Goal: Task Accomplishment & Management: Manage account settings

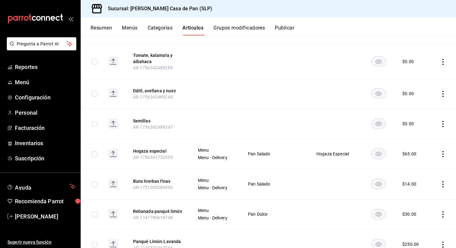
scroll to position [553, 0]
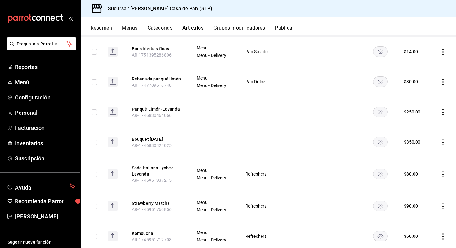
click at [97, 171] on input "checkbox" at bounding box center [95, 174] width 6 height 6
checkbox input "true"
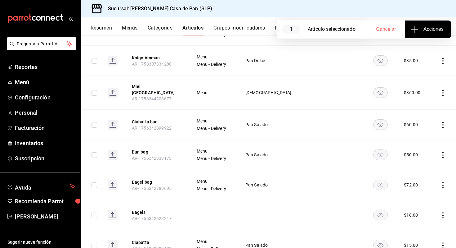
scroll to position [138, 0]
click at [442, 121] on icon "actions" at bounding box center [443, 124] width 6 height 6
click at [420, 131] on li "Editar" at bounding box center [418, 134] width 37 height 13
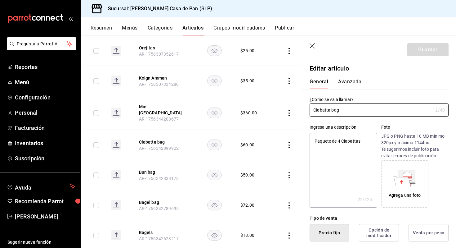
type textarea "x"
click at [341, 141] on textarea "Paquete de 4 Ciabattas" at bounding box center [343, 170] width 67 height 74
type textarea "Paquete de Ciabattas"
type textarea "x"
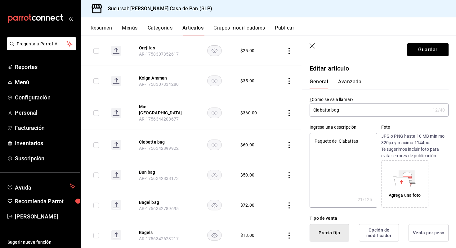
type textarea "Paquete de 2 Ciabattas"
type textarea "x"
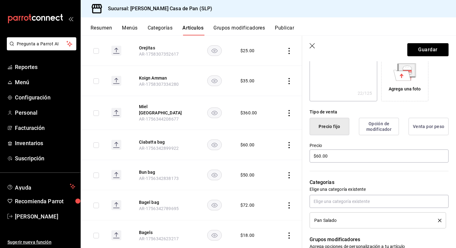
scroll to position [106, 0]
type textarea "Paquete de 2 Ciabattas"
click at [321, 154] on input "$60.00" at bounding box center [379, 155] width 139 height 13
type textarea "x"
type input "$6.00"
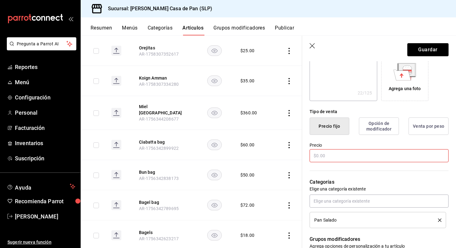
type textarea "x"
type input "$3.00"
type textarea "x"
type input "$36.00"
click at [417, 48] on button "Guardar" at bounding box center [427, 49] width 41 height 13
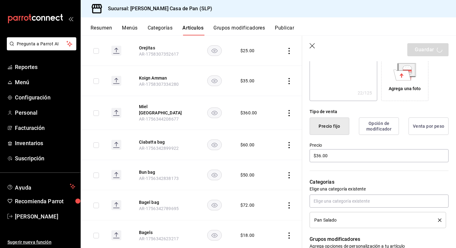
type textarea "x"
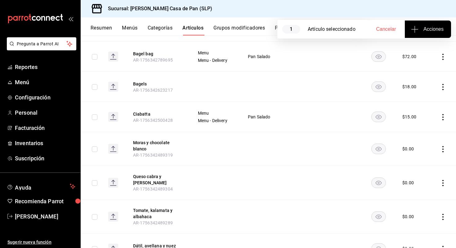
scroll to position [271, 0]
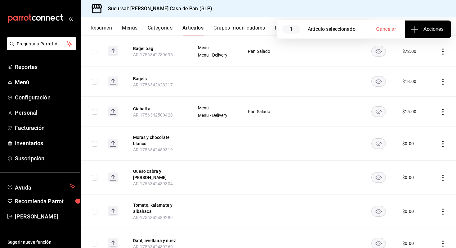
click at [441, 109] on icon "actions" at bounding box center [443, 112] width 6 height 6
click at [421, 119] on span "Editar" at bounding box center [424, 122] width 16 height 7
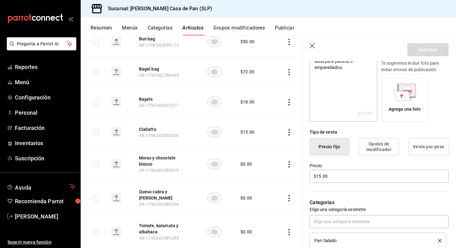
scroll to position [88, 0]
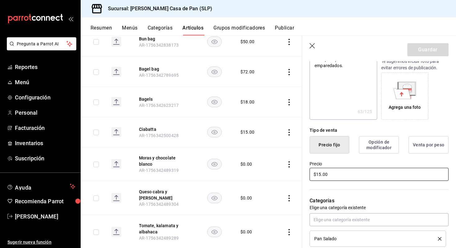
click at [320, 172] on input "$15.00" at bounding box center [379, 174] width 139 height 13
type textarea "x"
type input "$1.00"
type textarea "x"
type input "$18.00"
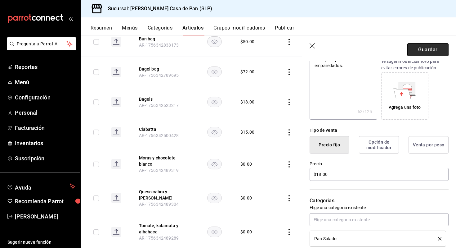
click at [421, 51] on button "Guardar" at bounding box center [427, 49] width 41 height 13
type textarea "x"
type input "AR-1758310453223"
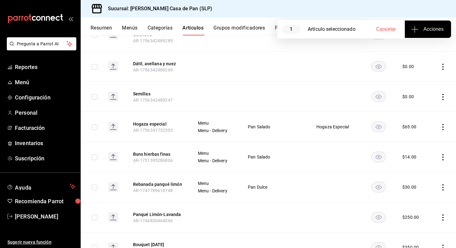
scroll to position [452, 0]
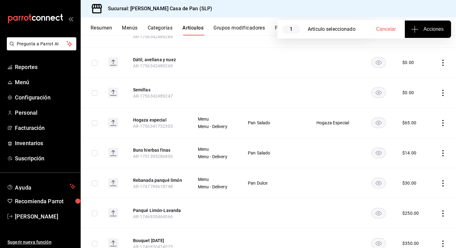
click at [442, 172] on td at bounding box center [443, 183] width 26 height 30
click at [443, 180] on icon "actions" at bounding box center [442, 183] width 1 height 6
click at [424, 217] on span "Eliminar" at bounding box center [424, 215] width 16 height 5
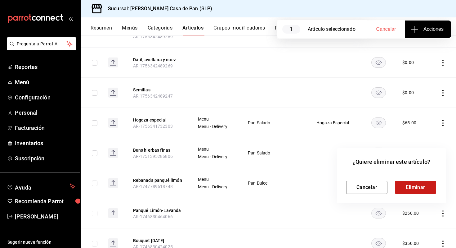
click at [410, 188] on button "Eliminar" at bounding box center [415, 187] width 41 height 13
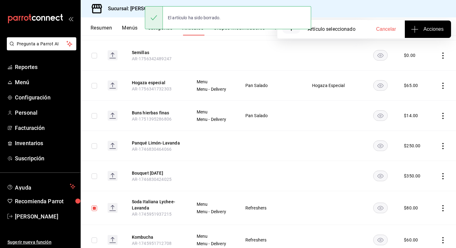
scroll to position [493, 0]
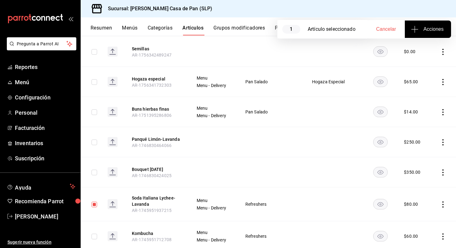
click at [442, 169] on icon "actions" at bounding box center [443, 172] width 6 height 6
click at [410, 204] on icon at bounding box center [408, 204] width 5 height 5
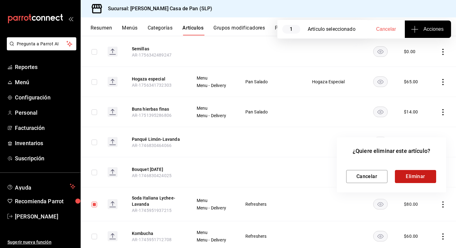
click at [416, 176] on button "Eliminar" at bounding box center [415, 176] width 41 height 13
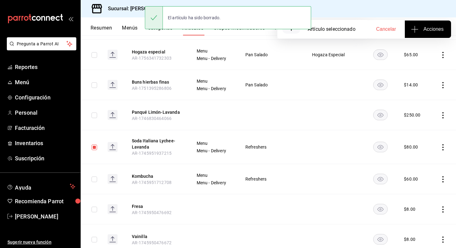
scroll to position [524, 0]
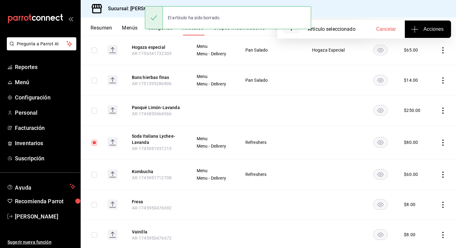
click at [441, 139] on icon "actions" at bounding box center [443, 142] width 6 height 6
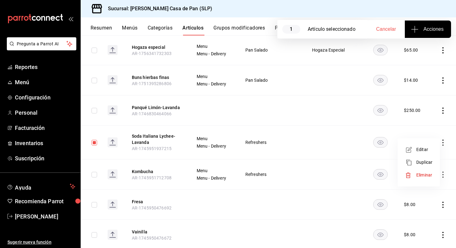
click at [415, 172] on div at bounding box center [410, 175] width 11 height 6
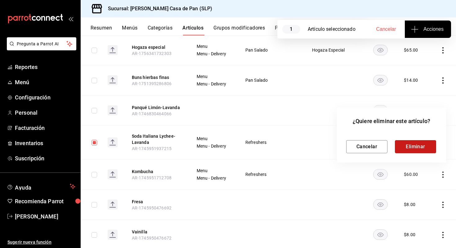
click at [410, 142] on button "Eliminar" at bounding box center [415, 146] width 41 height 13
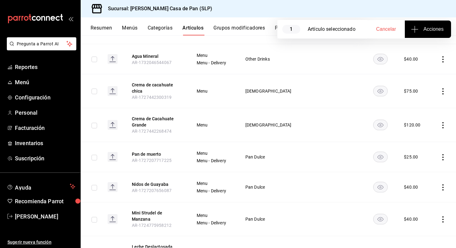
scroll to position [1198, 0]
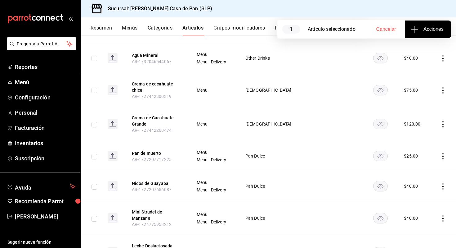
click at [444, 183] on icon "actions" at bounding box center [443, 186] width 6 height 6
click at [427, 195] on span "Editar" at bounding box center [424, 193] width 16 height 7
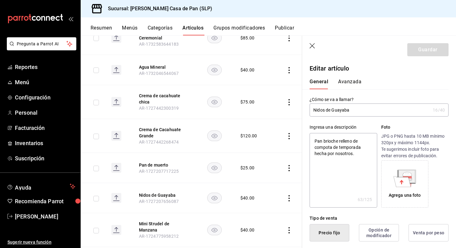
type input "Nidos de Guayab"
type textarea "x"
type input "Nidos de Guaya"
type textarea "x"
type input "Nidos de Guay"
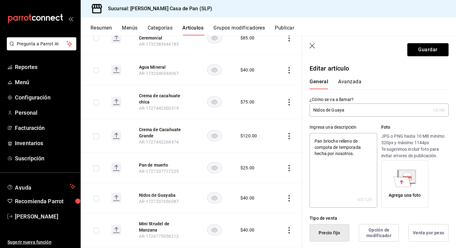
type textarea "x"
type input "Nidos de Gua"
type textarea "x"
type input "Nidos de Gu"
type textarea "x"
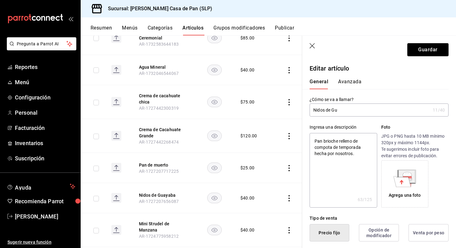
type input "Nidos de G"
type textarea "x"
type input "Nidos de"
type textarea "x"
type input "Nidos de T"
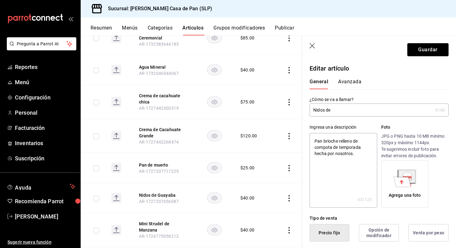
type textarea "x"
type input "Nidos de Te"
type textarea "x"
type input "Nidos de Tem"
type textarea "x"
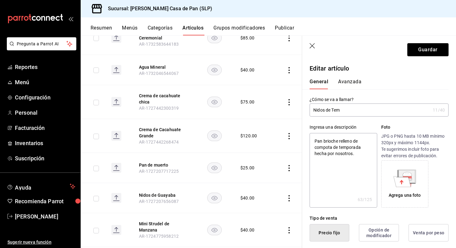
type input "Nidos de Temp"
type textarea "x"
type input "Nidos de Tempo"
type textarea "x"
type input "Nidos de Tempor"
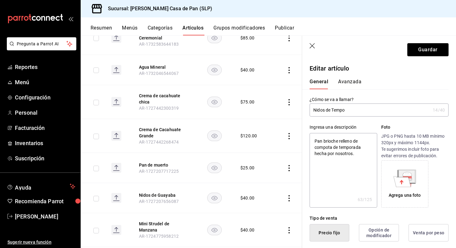
type textarea "x"
type input "Nidos de Tempora"
type textarea "x"
type input "Nidos de Temporad"
type textarea "x"
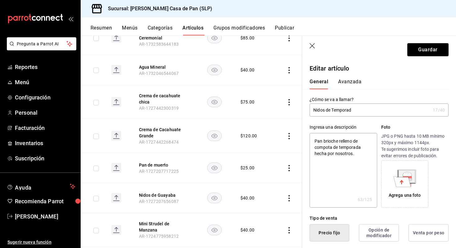
type input "Nidos de Temporada"
type textarea "x"
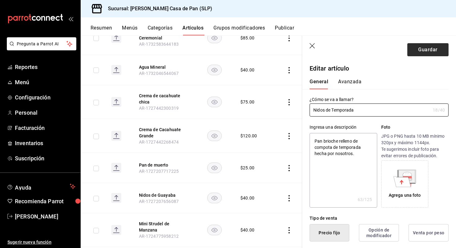
type input "Nidos de Temporada"
click at [419, 50] on button "Guardar" at bounding box center [427, 49] width 41 height 13
type textarea "x"
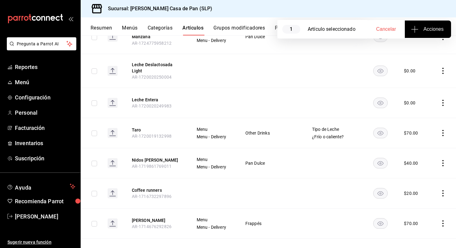
scroll to position [1481, 0]
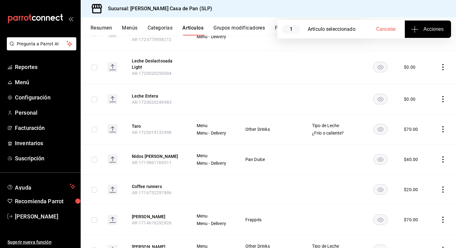
click at [443, 156] on icon "actions" at bounding box center [442, 159] width 1 height 6
click at [419, 188] on span "Eliminar" at bounding box center [424, 187] width 16 height 5
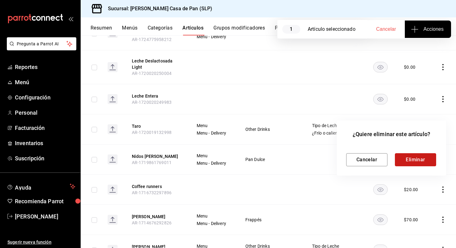
click at [408, 160] on button "Eliminar" at bounding box center [415, 159] width 41 height 13
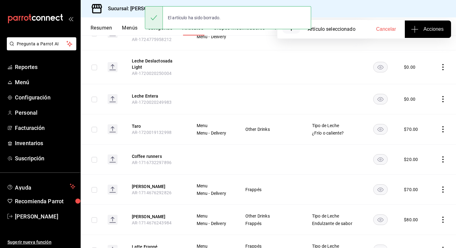
click at [442, 156] on icon "actions" at bounding box center [442, 159] width 1 height 6
click at [422, 187] on span "Eliminar" at bounding box center [424, 187] width 16 height 5
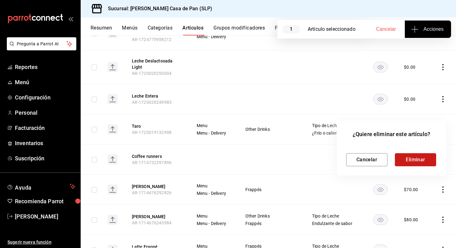
click at [405, 159] on button "Eliminar" at bounding box center [415, 159] width 41 height 13
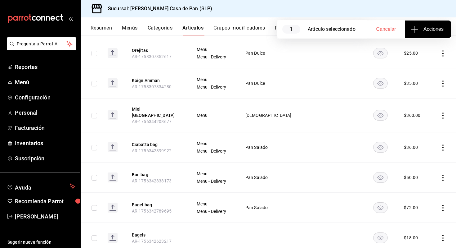
scroll to position [115, 0]
click at [442, 82] on icon "actions" at bounding box center [443, 83] width 6 height 6
click at [428, 95] on span "Editar" at bounding box center [424, 97] width 16 height 7
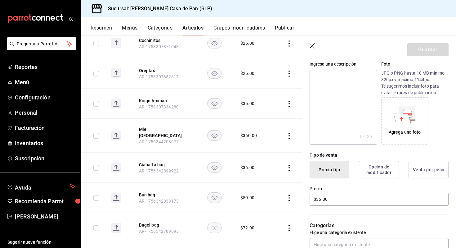
scroll to position [64, 0]
click at [401, 118] on icon at bounding box center [402, 118] width 4 height 4
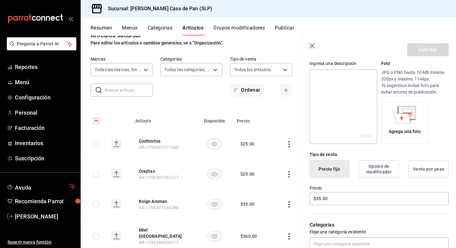
scroll to position [0, 0]
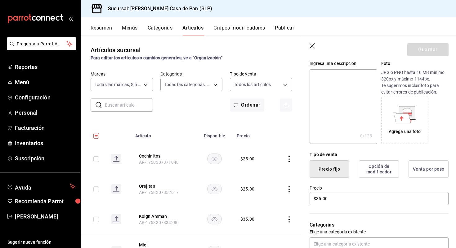
click at [312, 46] on icon "button" at bounding box center [312, 45] width 5 height 5
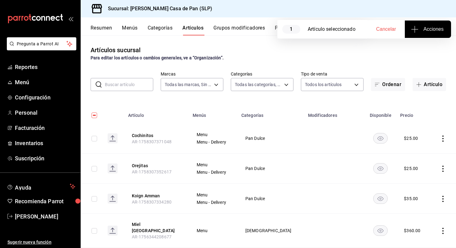
click at [409, 53] on div "Artículos sucursal Para editar los artículos o cambios generales, ve a “Organiz…" at bounding box center [268, 53] width 375 height 16
click at [381, 58] on div "Para editar los artículos o cambios generales, ve a “Organización”." at bounding box center [269, 58] width 356 height 7
click at [383, 29] on span "Cancelar" at bounding box center [386, 29] width 20 height 6
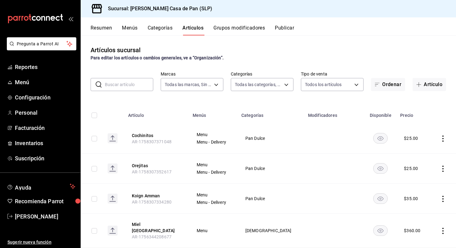
click at [162, 28] on button "Categorías" at bounding box center [160, 30] width 25 height 11
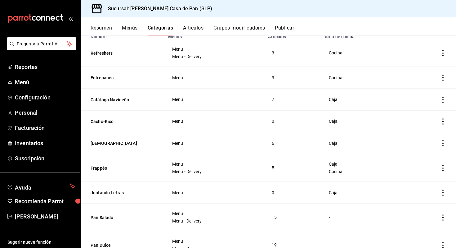
scroll to position [59, 0]
click at [444, 121] on icon "actions" at bounding box center [443, 121] width 6 height 6
click at [424, 162] on span "Eliminar" at bounding box center [424, 160] width 16 height 5
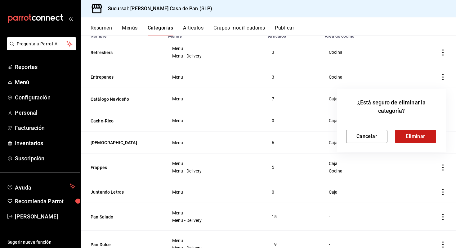
click at [409, 135] on button "Eliminar" at bounding box center [415, 136] width 41 height 13
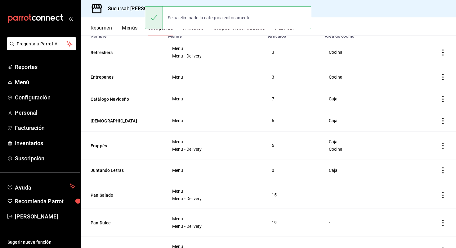
click at [443, 168] on icon "actions" at bounding box center [443, 170] width 6 height 6
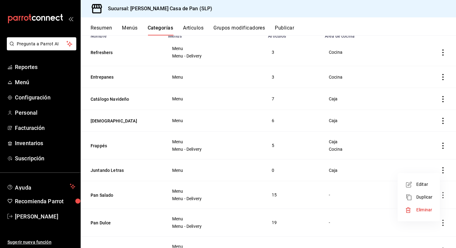
click at [423, 208] on span "Eliminar" at bounding box center [424, 209] width 16 height 5
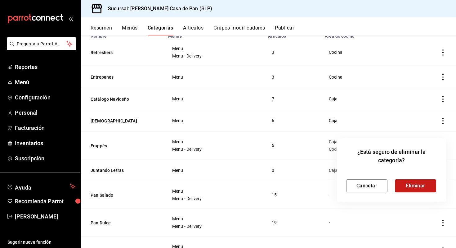
click at [411, 187] on button "Eliminar" at bounding box center [415, 185] width 41 height 13
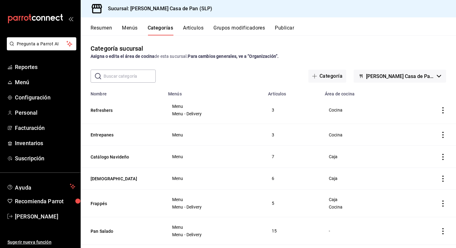
scroll to position [0, 0]
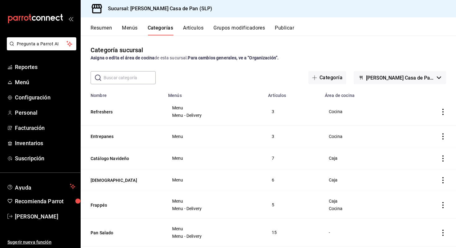
click at [286, 27] on button "Publicar" at bounding box center [284, 30] width 19 height 11
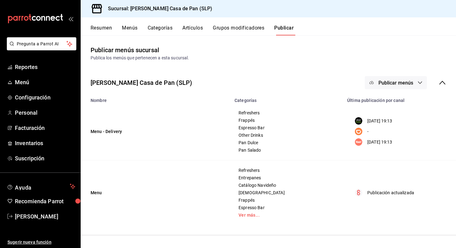
click at [397, 83] on span "Publicar menús" at bounding box center [395, 83] width 35 height 6
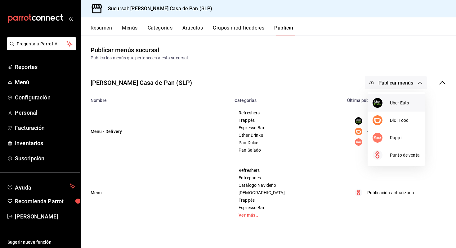
click at [396, 99] on li "Uber Eats" at bounding box center [396, 102] width 57 height 17
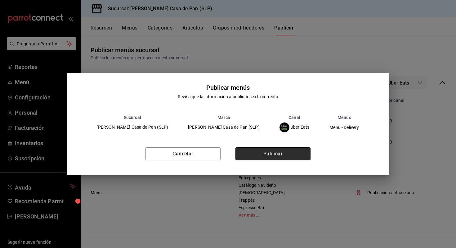
click at [294, 150] on button "Publicar" at bounding box center [272, 153] width 75 height 13
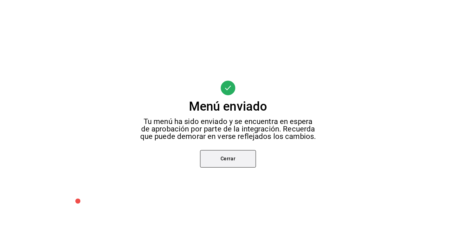
click at [233, 164] on button "Cerrar" at bounding box center [228, 158] width 56 height 17
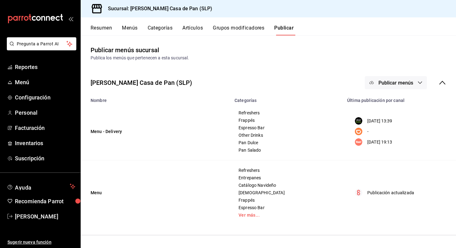
click at [419, 83] on icon "button" at bounding box center [420, 82] width 5 height 5
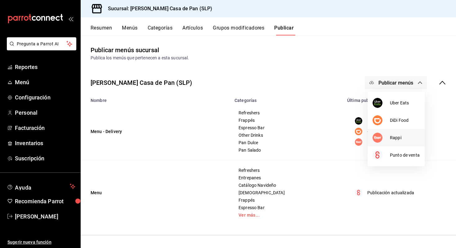
click at [393, 135] on span "Rappi" at bounding box center [405, 137] width 30 height 7
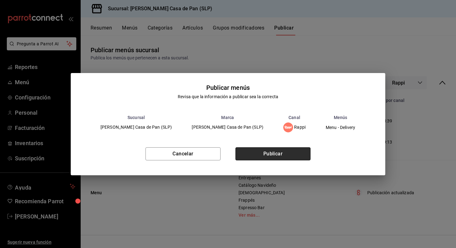
click at [295, 150] on button "Publicar" at bounding box center [272, 153] width 75 height 13
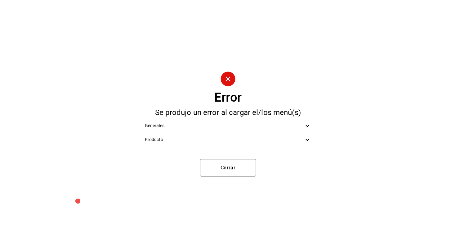
click at [258, 126] on span "Generales" at bounding box center [224, 125] width 159 height 7
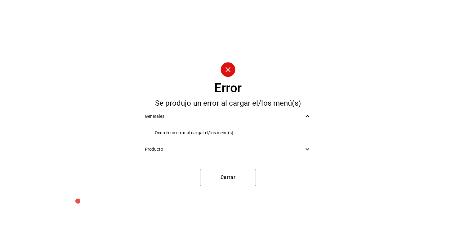
click at [253, 144] on div "Producto" at bounding box center [228, 149] width 177 height 14
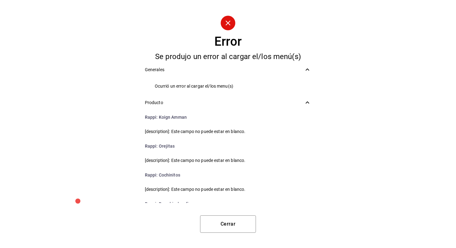
scroll to position [25, 0]
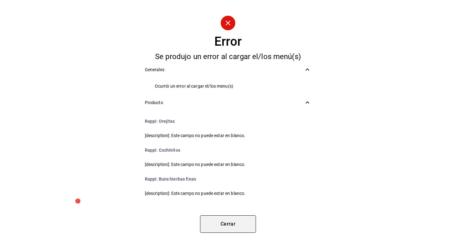
click at [230, 227] on button "Cerrar" at bounding box center [228, 223] width 56 height 17
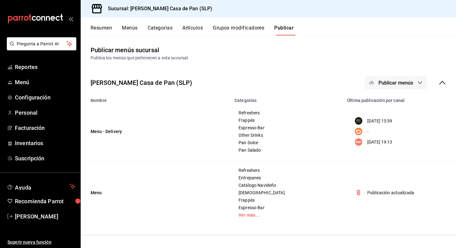
click at [196, 30] on button "Artículos" at bounding box center [192, 30] width 20 height 11
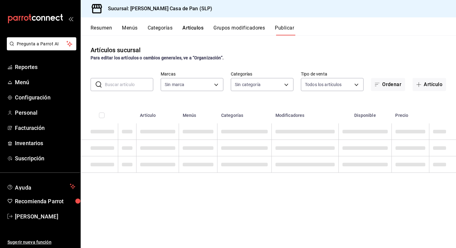
type input "61bda040-4507-4ba9-816d-d9c0874aecac"
type input "06b0136f-8641-47aa-8c08-d80a07b4aadd,daa6fd0e-b4c6-42d4-8d7e-d97e30ca9cea,2f8e2…"
type input "61bda040-4507-4ba9-816d-d9c0874aecac"
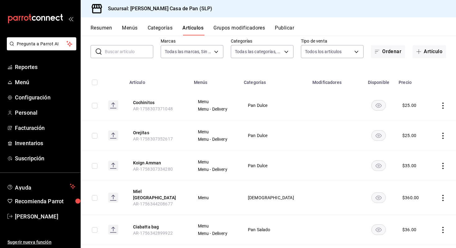
scroll to position [34, 0]
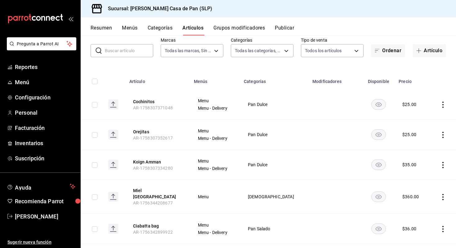
click at [442, 163] on icon "actions" at bounding box center [443, 165] width 6 height 6
click at [426, 176] on span "Editar" at bounding box center [424, 179] width 16 height 7
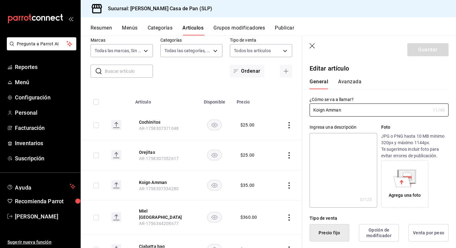
click at [336, 156] on textarea at bounding box center [343, 170] width 67 height 74
type textarea "P"
type textarea "x"
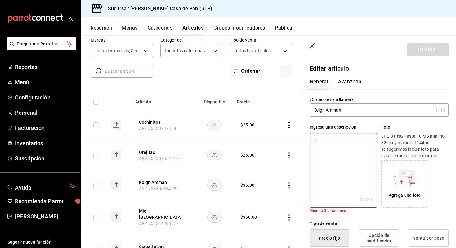
type textarea "Pa"
type textarea "x"
type textarea "Pan"
type textarea "x"
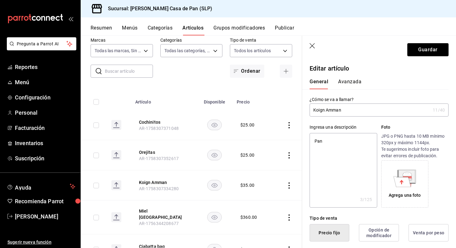
type textarea "Pane"
type textarea "x"
type textarea "Panec"
type textarea "x"
type textarea "Paneci"
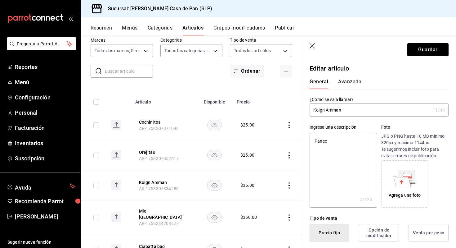
type textarea "x"
type textarea "Panecil"
type textarea "x"
type textarea "Panecill"
type textarea "x"
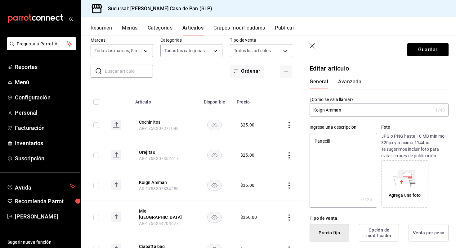
type textarea "Panecilli"
type textarea "x"
type textarea "Panecilli"
type textarea "x"
type textarea "Panecilli"
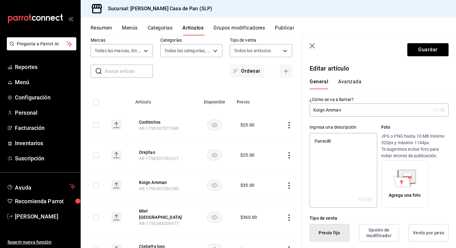
type textarea "x"
type textarea "Panecill"
type textarea "x"
type textarea "Panecillo"
type textarea "x"
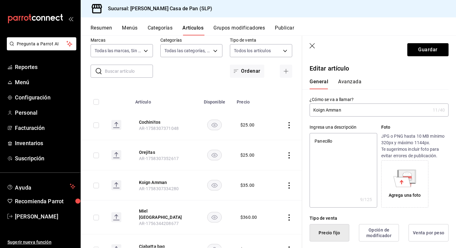
type textarea "Panecillo"
type textarea "x"
type textarea "Panecillo t"
type textarea "x"
type textarea "Panecillo t´"
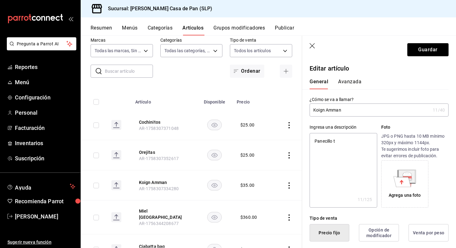
type textarea "x"
type textarea "Panecillo tí"
type textarea "x"
type textarea "Panecillo típ"
type textarea "x"
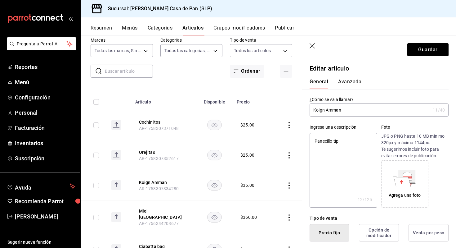
type textarea "Panecillo típi"
type textarea "x"
type textarea "Panecillo típic"
type textarea "x"
type textarea "Panecillo típico"
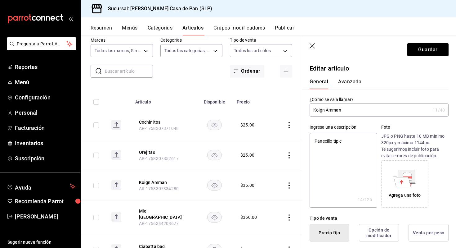
type textarea "x"
type textarea "Panecillo típico"
type textarea "x"
type textarea "Panecillo típico d"
type textarea "x"
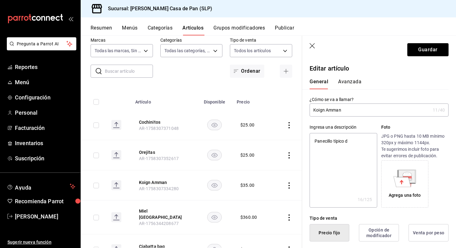
type textarea "Panecillo típico de"
type textarea "x"
type textarea "Panecillo típico de"
type textarea "x"
type textarea "Panecillo típico de l"
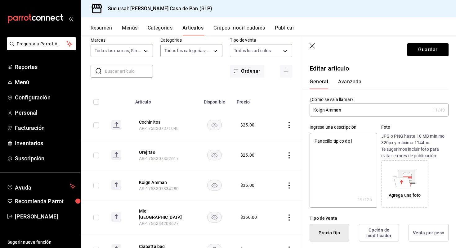
type textarea "x"
type textarea "Panecillo típico de la"
type textarea "x"
type textarea "Panecillo típico de la"
type textarea "x"
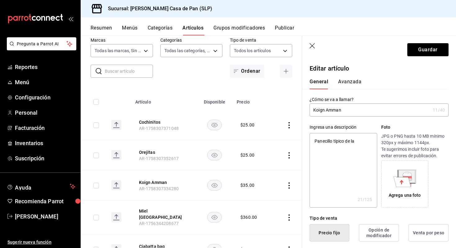
type textarea "Panecillo típico de la r"
type textarea "x"
type textarea "Panecillo típico de la re"
type textarea "x"
type textarea "Panecillo típico de la reg"
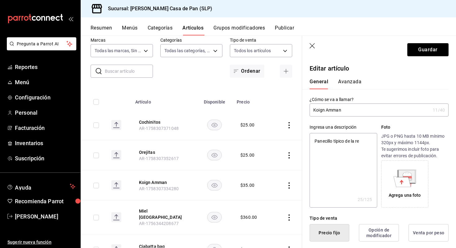
type textarea "x"
type textarea "Panecillo típico de la regi"
type textarea "x"
type textarea "Panecillo típico de la regi´"
type textarea "x"
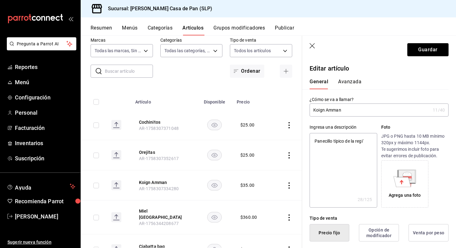
type textarea "Panecillo típico de la regió"
type textarea "x"
type textarea "Panecillo típico de la región"
type textarea "x"
type textarea "Panecillo típico de la región"
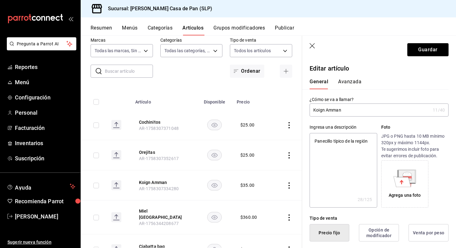
type textarea "x"
type textarea "Panecillo típico de la región de"
type textarea "x"
type textarea "Panecillo típico de la región de"
type textarea "x"
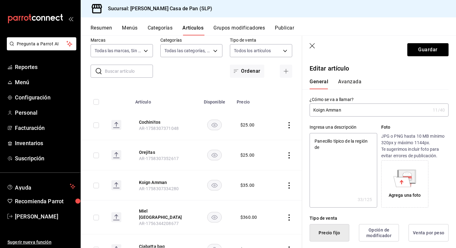
type textarea "Panecillo típico de la región de B"
type textarea "x"
type textarea "Panecillo típico de la región de [GEOGRAPHIC_DATA]"
type textarea "x"
type textarea "Panecillo típico de la región de [GEOGRAPHIC_DATA]"
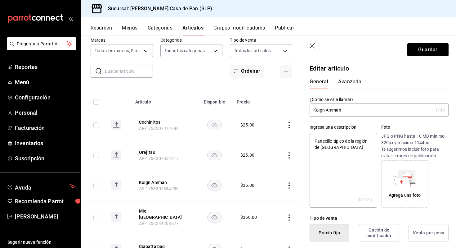
type textarea "x"
type textarea "Panecillo típico de la región [PERSON_NAME][GEOGRAPHIC_DATA]"
type textarea "x"
type textarea "Panecillo típico de la región [PERSON_NAME][GEOGRAPHIC_DATA]"
type textarea "x"
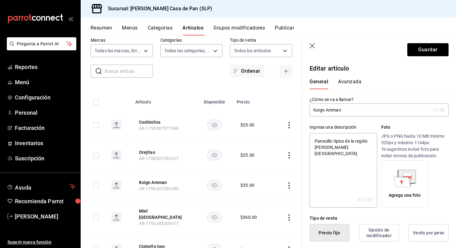
type textarea "Panecillo típico de la región de [GEOGRAPHIC_DATA]"
type textarea "x"
type textarea "Panecillo típico de la región [PERSON_NAME][GEOGRAPHIC_DATA]"
type textarea "x"
type textarea "Panecillo típico de la región [PERSON_NAME][GEOGRAPHIC_DATA]"
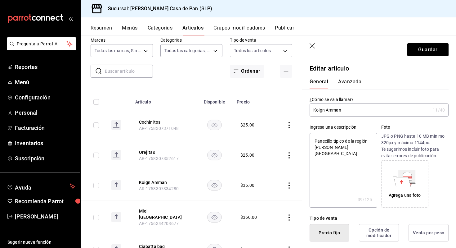
type textarea "x"
type textarea "Panecillo típico de la región [PERSON_NAME][GEOGRAPHIC_DATA]"
type textarea "x"
type textarea "Panecillo típico de la región de [GEOGRAPHIC_DATA]"
type textarea "x"
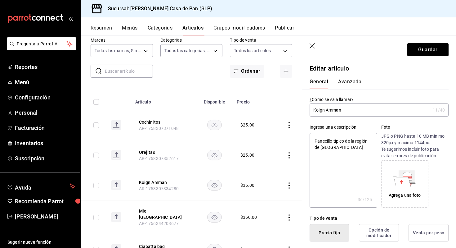
type textarea "Panecillo típico de la región [PERSON_NAME][GEOGRAPHIC_DATA]"
type textarea "x"
type textarea "Panecillo típico de la región [PERSON_NAME][GEOGRAPHIC_DATA]"
type textarea "x"
type textarea "Panecillo típico de la región [PERSON_NAME][GEOGRAPHIC_DATA]"
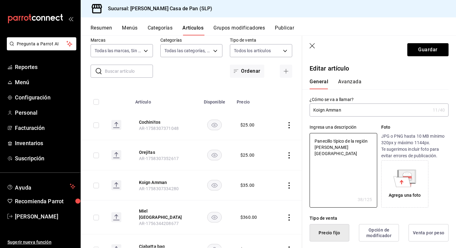
type textarea "x"
click at [372, 141] on textarea "Panecillo típico de la región [PERSON_NAME][GEOGRAPHIC_DATA]" at bounding box center [343, 170] width 67 height 74
type textarea "Panecillo típico de la región fde [PERSON_NAME]"
type textarea "x"
type textarea "Panecillo típico de la región frde [PERSON_NAME]"
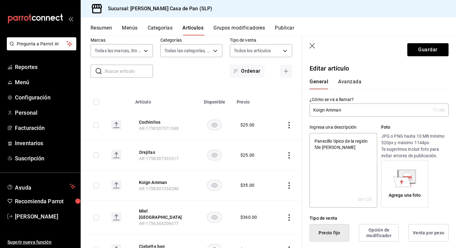
type textarea "x"
type textarea "Panecillo típico de la región [PERSON_NAME][GEOGRAPHIC_DATA]"
type textarea "x"
type textarea "Panecillo típico de la región [PERSON_NAME]"
type textarea "x"
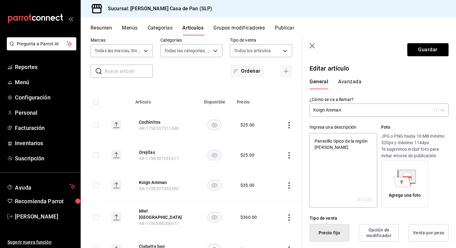
type textarea "Panecillo típico de la región francde [PERSON_NAME]"
type textarea "x"
type textarea "Panecillo típico de la región [GEOGRAPHIC_DATA] [PERSON_NAME]"
type textarea "x"
type textarea "Panecillo típico de la región francesde [PERSON_NAME]"
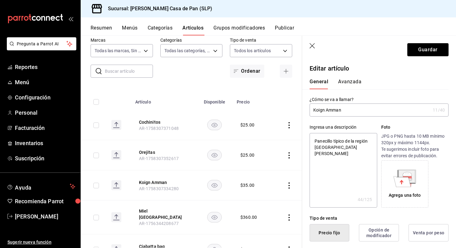
type textarea "x"
type textarea "Panecillo típico de la región francesade [GEOGRAPHIC_DATA]"
type textarea "x"
type textarea "Panecillo típico de la región [PERSON_NAME][GEOGRAPHIC_DATA]"
type textarea "x"
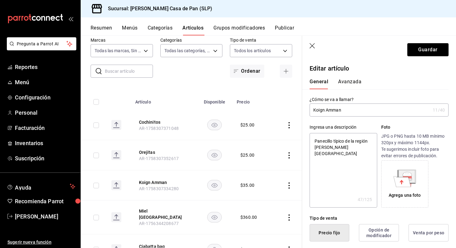
type textarea "Panecillo típico de la región [PERSON_NAME][GEOGRAPHIC_DATA]"
type textarea "x"
type textarea "Panecillo típico de la región francesa de [GEOGRAPHIC_DATA]"
type textarea "x"
type textarea "Panecillo típico de la región francesa de [GEOGRAPHIC_DATA]"
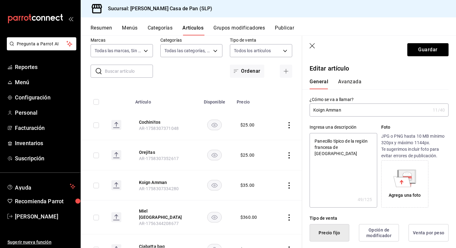
type textarea "x"
type textarea "Panecillo típico de la región francesa de [GEOGRAPHIC_DATA] he"
type textarea "x"
type textarea "Panecillo típico de la región francesa de [GEOGRAPHIC_DATA] hec"
type textarea "x"
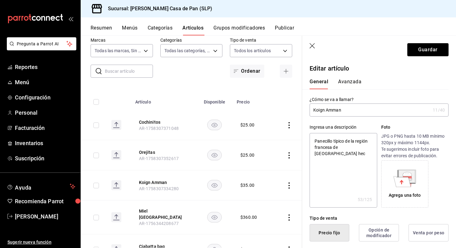
type textarea "Panecillo típico de la región francesa de Bretaña hech"
type textarea "x"
type textarea "Panecillo típico de la región francesa de [GEOGRAPHIC_DATA] hecho"
type textarea "x"
type textarea "Panecillo típico de la región francesa de [GEOGRAPHIC_DATA] hecho"
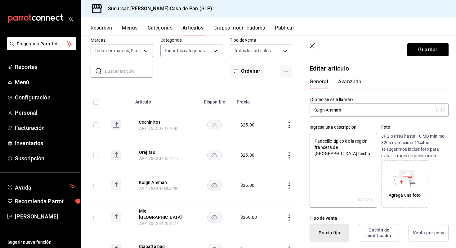
type textarea "x"
type textarea "Panecillo típico de la región francesa de [GEOGRAPHIC_DATA] hecho d"
type textarea "x"
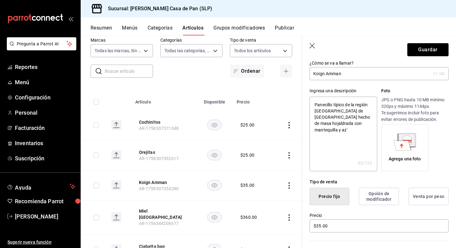
scroll to position [37, 0]
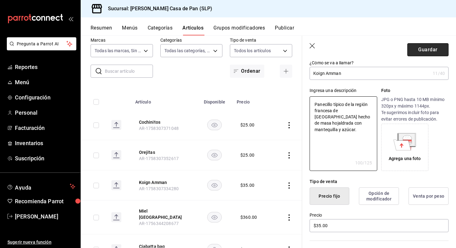
click at [420, 50] on button "Guardar" at bounding box center [427, 49] width 41 height 13
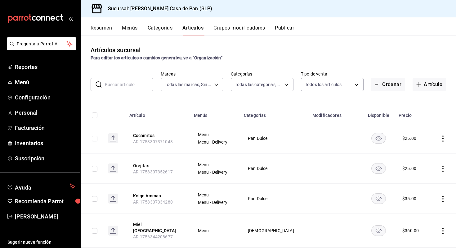
click at [444, 169] on icon "actions" at bounding box center [443, 168] width 6 height 6
click at [428, 184] on span "Editar" at bounding box center [424, 182] width 16 height 7
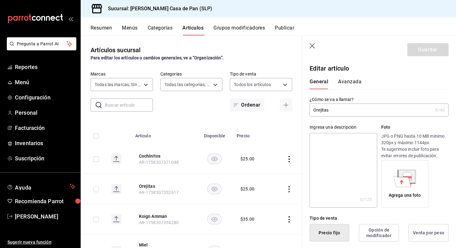
click at [329, 150] on textarea at bounding box center [343, 170] width 67 height 74
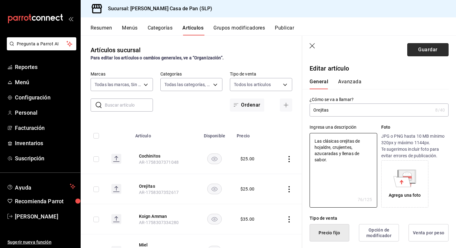
click at [424, 50] on button "Guardar" at bounding box center [427, 49] width 41 height 13
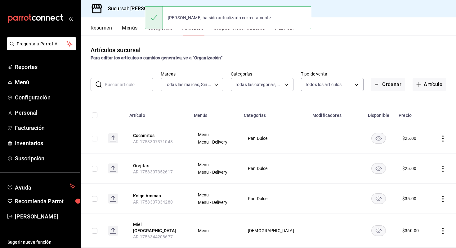
click at [444, 140] on icon "actions" at bounding box center [443, 138] width 6 height 6
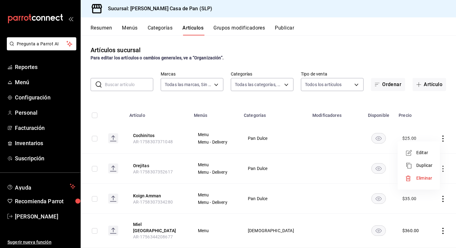
click at [430, 152] on span "Editar" at bounding box center [424, 152] width 16 height 7
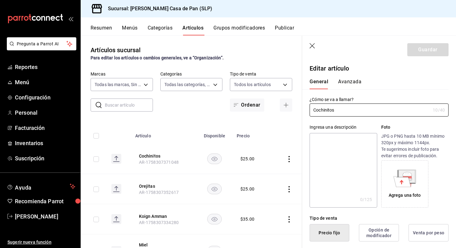
click at [344, 156] on textarea at bounding box center [343, 170] width 67 height 74
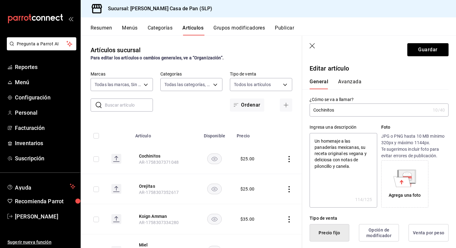
click at [368, 153] on textarea "Un homenaje a las panaderías mexicanas, su receta original es vegana y delicios…" at bounding box center [343, 170] width 67 height 74
drag, startPoint x: 334, startPoint y: 160, endPoint x: 365, endPoint y: 154, distance: 31.4
click at [365, 154] on textarea "Un homenaje a las panaderías mexicanas, su receta original es vegana y sorprend…" at bounding box center [343, 170] width 67 height 74
click at [427, 48] on button "Guardar" at bounding box center [427, 49] width 41 height 13
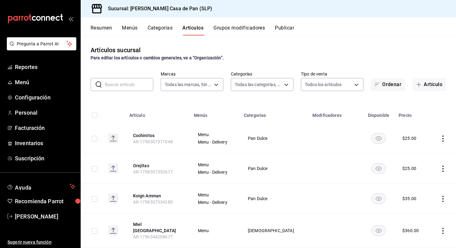
click at [289, 25] on button "Publicar" at bounding box center [284, 30] width 19 height 11
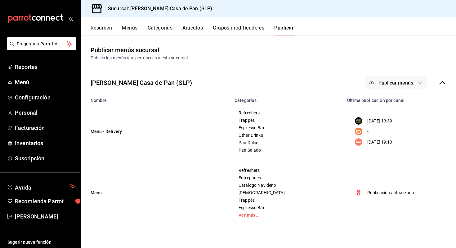
click at [417, 83] on button "Publicar menús" at bounding box center [396, 82] width 62 height 13
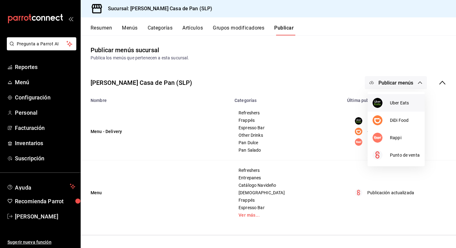
click at [399, 108] on li "Uber Eats" at bounding box center [396, 102] width 57 height 17
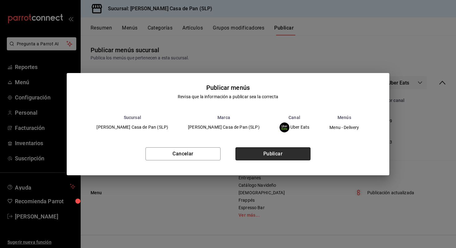
click at [301, 152] on button "Publicar" at bounding box center [272, 153] width 75 height 13
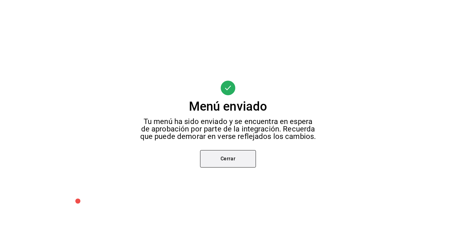
click at [255, 160] on button "Cerrar" at bounding box center [228, 158] width 56 height 17
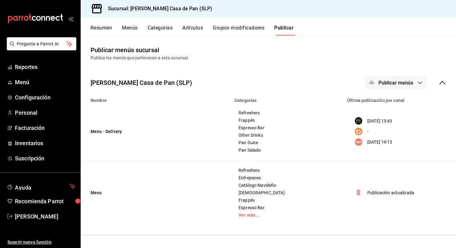
click at [408, 84] on span "Publicar menús" at bounding box center [395, 83] width 35 height 6
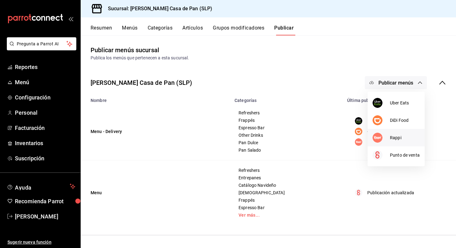
click at [394, 138] on span "Rappi" at bounding box center [405, 137] width 30 height 7
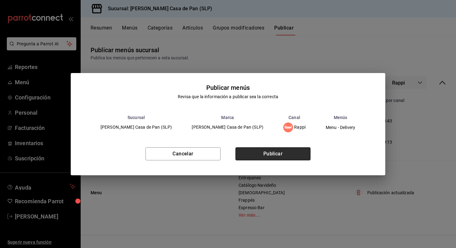
click at [291, 153] on button "Publicar" at bounding box center [272, 153] width 75 height 13
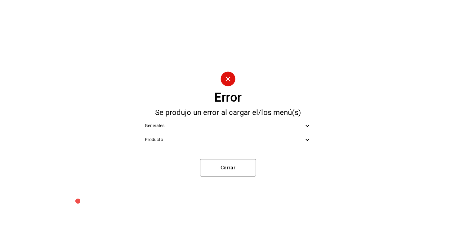
click at [215, 125] on span "Generales" at bounding box center [224, 125] width 159 height 7
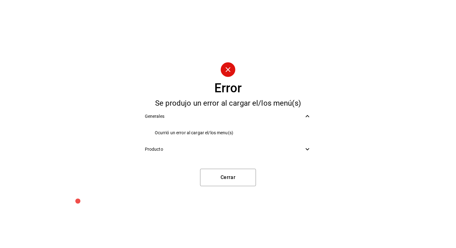
click at [210, 148] on span "Producto" at bounding box center [224, 149] width 159 height 7
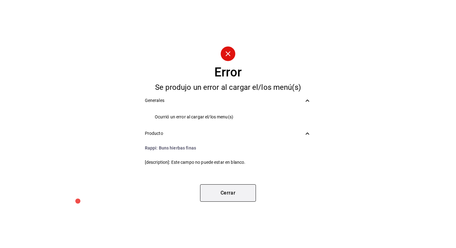
click at [219, 194] on button "Cerrar" at bounding box center [228, 192] width 56 height 17
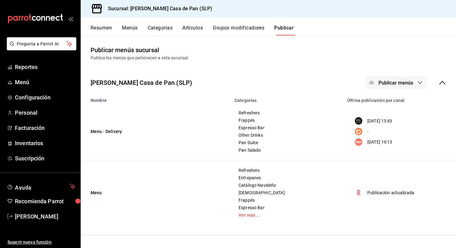
click at [194, 29] on button "Artículos" at bounding box center [192, 30] width 20 height 11
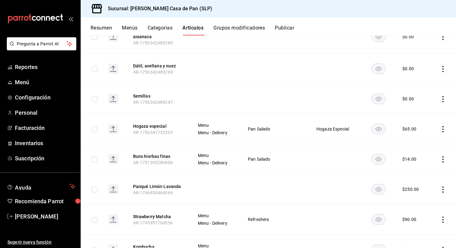
scroll to position [446, 0]
click at [442, 156] on icon "actions" at bounding box center [443, 159] width 6 height 6
click at [423, 167] on span "Editar" at bounding box center [424, 165] width 16 height 7
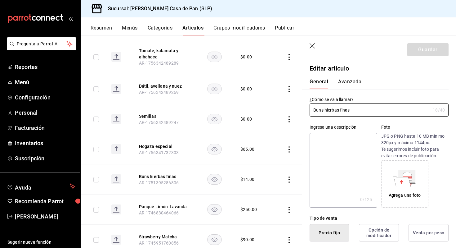
click at [342, 150] on textarea at bounding box center [343, 170] width 67 height 74
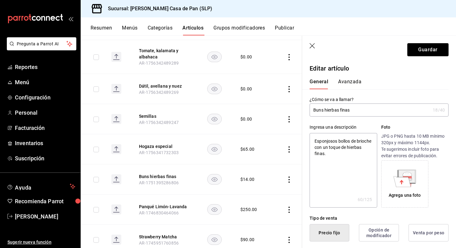
scroll to position [100, 0]
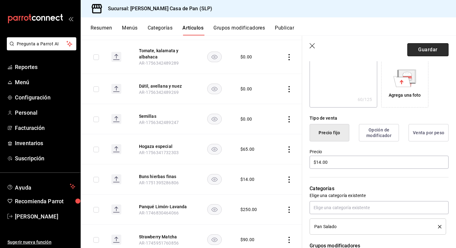
click at [424, 47] on button "Guardar" at bounding box center [427, 49] width 41 height 13
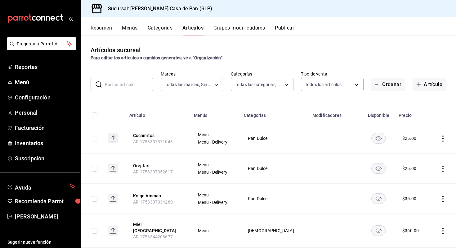
click at [287, 30] on button "Publicar" at bounding box center [284, 30] width 19 height 11
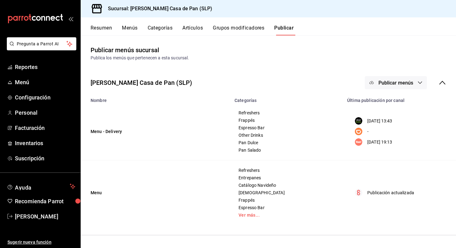
click at [392, 81] on span "Publicar menús" at bounding box center [395, 83] width 35 height 6
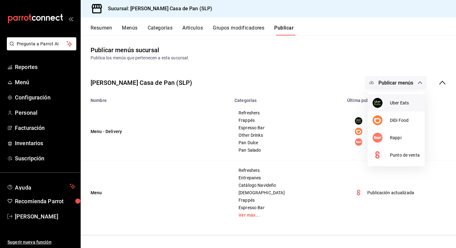
click at [399, 95] on li "Uber Eats" at bounding box center [396, 102] width 57 height 17
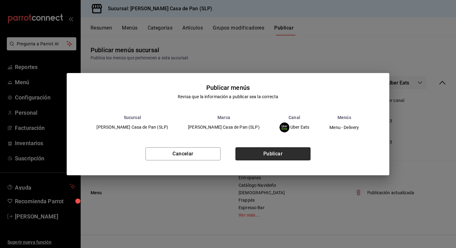
click at [294, 150] on button "Publicar" at bounding box center [272, 153] width 75 height 13
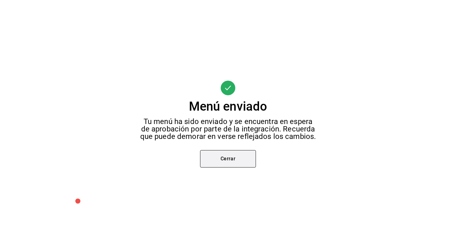
click at [222, 159] on button "Cerrar" at bounding box center [228, 158] width 56 height 17
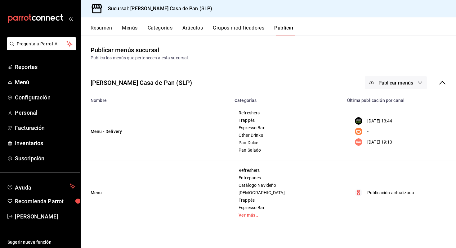
click at [393, 83] on span "Publicar menús" at bounding box center [395, 83] width 35 height 6
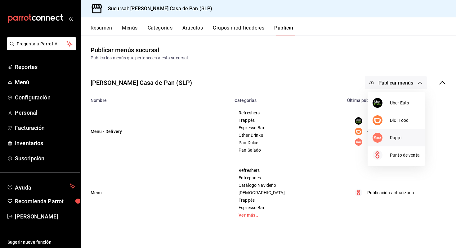
click at [386, 136] on div at bounding box center [381, 137] width 17 height 10
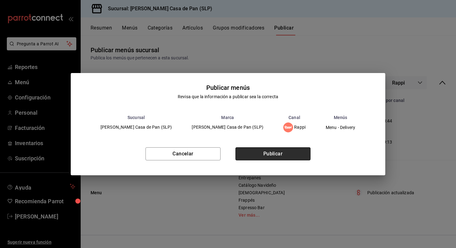
click at [295, 150] on button "Publicar" at bounding box center [272, 153] width 75 height 13
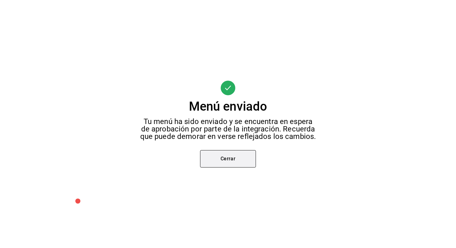
click at [227, 155] on button "Cerrar" at bounding box center [228, 158] width 56 height 17
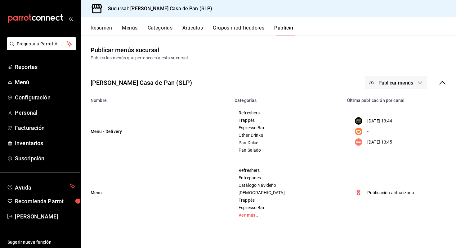
click at [411, 78] on button "Publicar menús" at bounding box center [396, 82] width 62 height 13
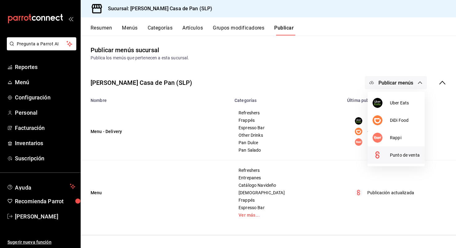
click at [396, 156] on span "Punto de venta" at bounding box center [405, 155] width 30 height 7
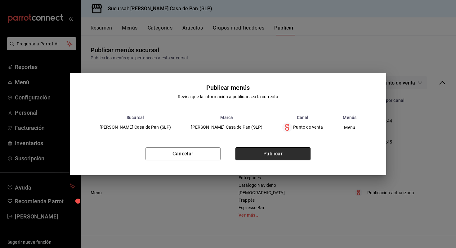
click at [303, 151] on button "Publicar" at bounding box center [272, 153] width 75 height 13
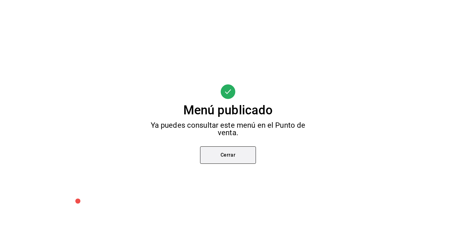
click at [238, 153] on button "Cerrar" at bounding box center [228, 154] width 56 height 17
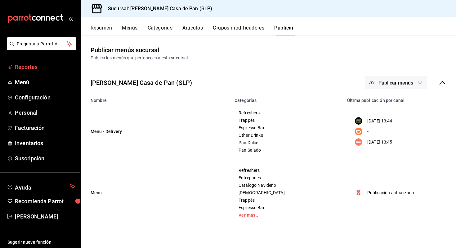
click at [27, 66] on span "Reportes" at bounding box center [45, 67] width 60 height 8
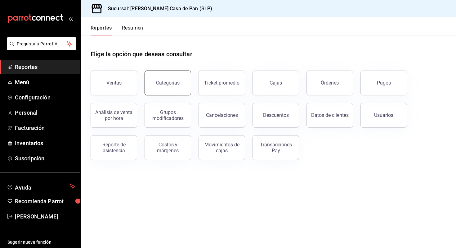
click at [172, 79] on button "Categorías" at bounding box center [168, 82] width 47 height 25
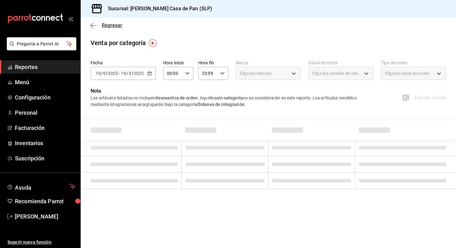
click at [95, 26] on icon "button" at bounding box center [94, 26] width 6 height 6
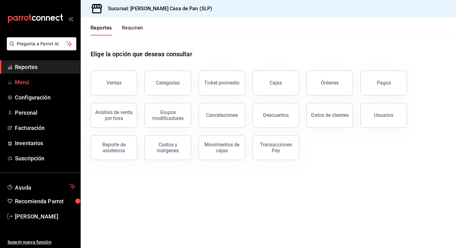
click at [19, 82] on span "Menú" at bounding box center [45, 82] width 60 height 8
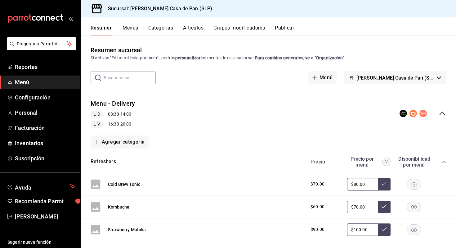
click at [197, 29] on button "Artículos" at bounding box center [193, 30] width 20 height 11
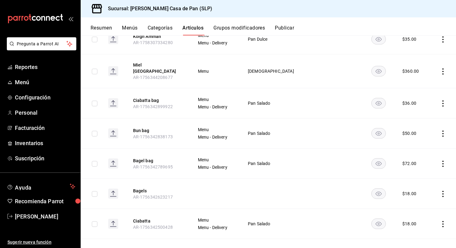
scroll to position [549, 0]
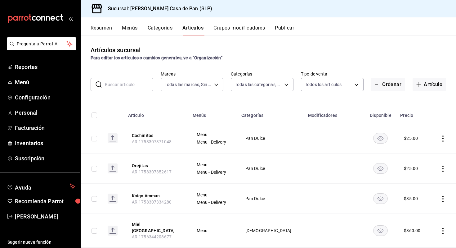
click at [159, 32] on button "Categorías" at bounding box center [160, 30] width 25 height 11
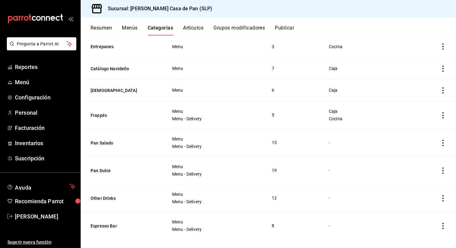
scroll to position [96, 0]
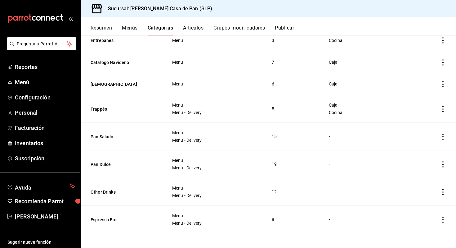
click at [446, 164] on icon "actions" at bounding box center [443, 164] width 6 height 6
click at [428, 179] on span "Editar" at bounding box center [424, 178] width 16 height 7
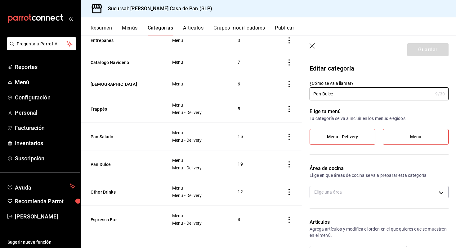
click at [314, 47] on icon "button" at bounding box center [313, 46] width 6 height 6
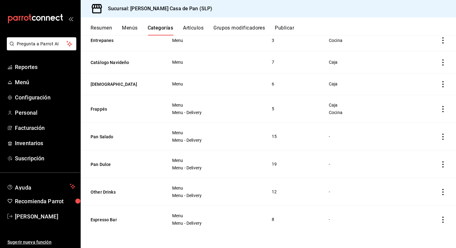
click at [200, 27] on button "Artículos" at bounding box center [193, 30] width 20 height 11
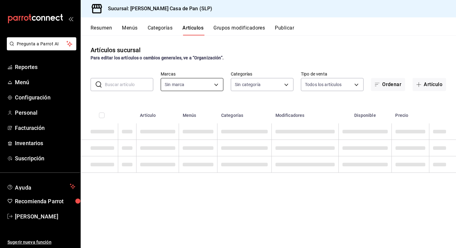
type input "61bda040-4507-4ba9-816d-d9c0874aecac"
type input "06b0136f-8641-47aa-8c08-d80a07b4aadd,daa6fd0e-b4c6-42d4-8d7e-d97e30ca9cea,2f8e2…"
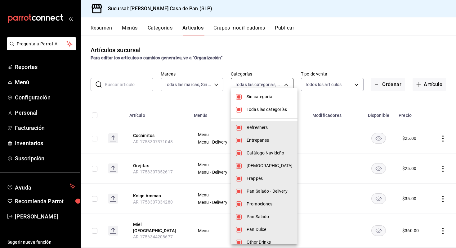
click at [248, 83] on body "Pregunta a Parrot AI Reportes Menú Configuración Personal Facturación Inventari…" at bounding box center [228, 124] width 456 height 248
click at [240, 96] on input "checkbox" at bounding box center [239, 97] width 6 height 6
checkbox input "false"
click at [238, 110] on input "checkbox" at bounding box center [239, 110] width 6 height 6
checkbox input "false"
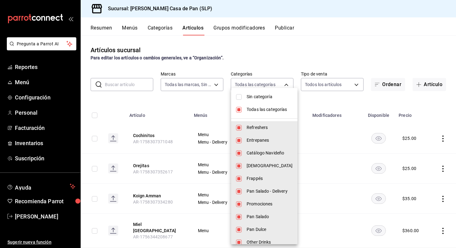
checkbox input "false"
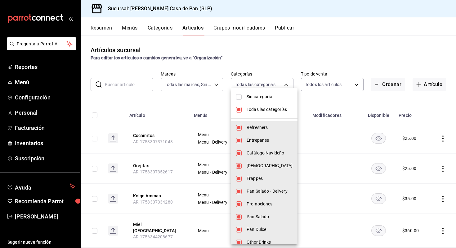
checkbox input "false"
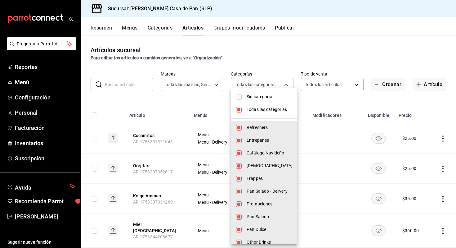
checkbox input "false"
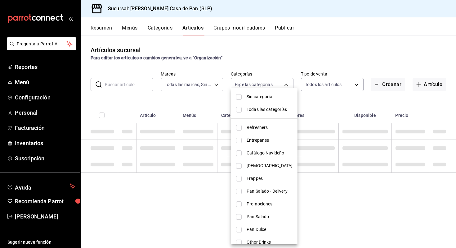
scroll to position [32, 0]
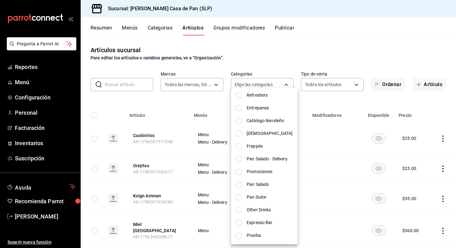
click at [239, 197] on input "checkbox" at bounding box center [239, 197] width 6 height 6
checkbox input "true"
type input "0ab18308-99a1-4880-98d3-9e43bd707429"
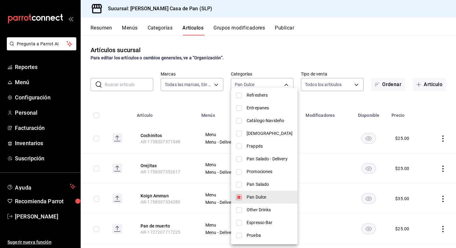
click at [214, 105] on div at bounding box center [228, 124] width 456 height 248
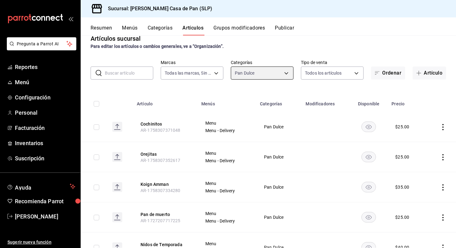
scroll to position [0, 0]
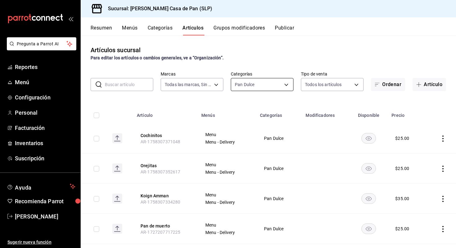
click at [257, 86] on body "Pregunta a Parrot AI Reportes Menú Configuración Personal Facturación Inventari…" at bounding box center [228, 124] width 456 height 248
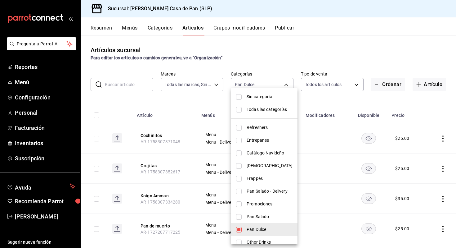
scroll to position [25, 0]
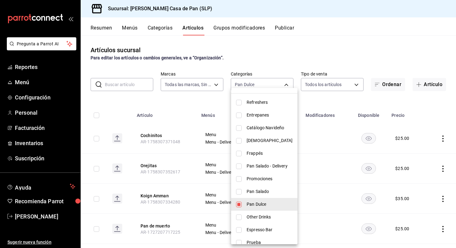
click at [238, 203] on input "checkbox" at bounding box center [239, 204] width 6 height 6
checkbox input "false"
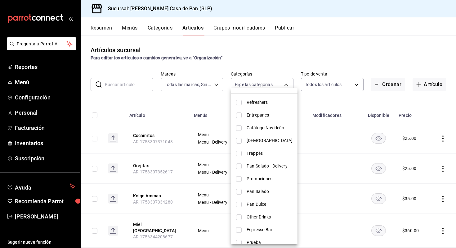
click at [240, 191] on input "checkbox" at bounding box center [239, 192] width 6 height 6
checkbox input "true"
type input "541dce80-b214-4e98-a664-c7d2dfe69bad"
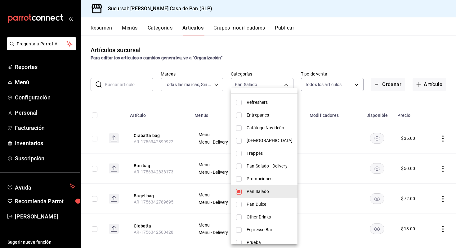
click at [205, 99] on div at bounding box center [228, 124] width 456 height 248
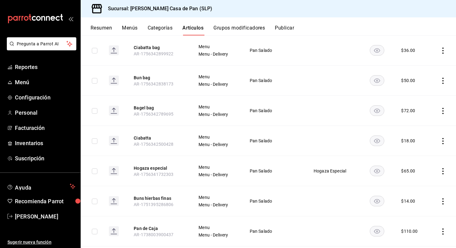
scroll to position [0, 0]
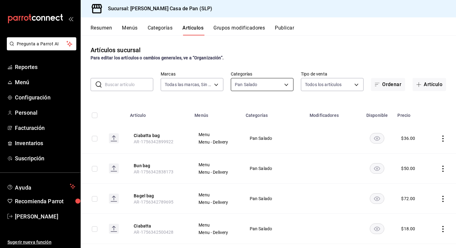
click at [244, 82] on body "Pregunta a Parrot AI Reportes Menú Configuración Personal Facturación Inventari…" at bounding box center [228, 124] width 456 height 248
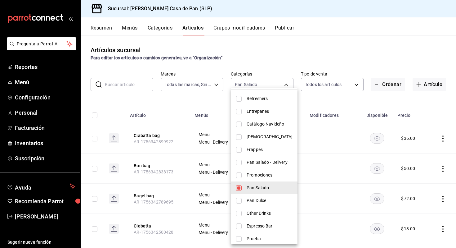
scroll to position [32, 0]
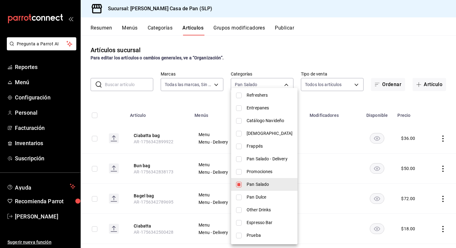
click at [240, 220] on input "checkbox" at bounding box center [239, 223] width 6 height 6
checkbox input "true"
type input "541dce80-b214-4e98-a664-c7d2dfe69bad,5d1cfa1c-975e-4098-8f47-22866419c739"
click at [281, 69] on div at bounding box center [228, 124] width 456 height 248
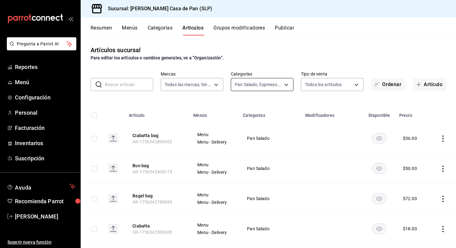
click at [281, 86] on body "Pregunta a Parrot AI Reportes Menú Configuración Personal Facturación Inventari…" at bounding box center [228, 124] width 456 height 248
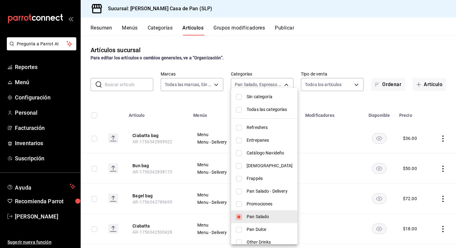
click at [240, 219] on input "checkbox" at bounding box center [239, 217] width 6 height 6
checkbox input "false"
type input "5d1cfa1c-975e-4098-8f47-22866419c739"
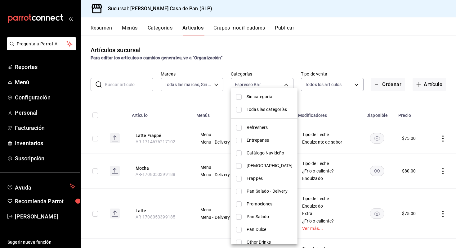
click at [281, 65] on div at bounding box center [228, 124] width 456 height 248
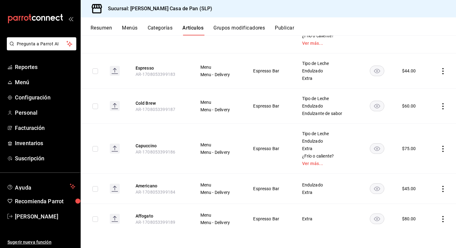
scroll to position [0, 0]
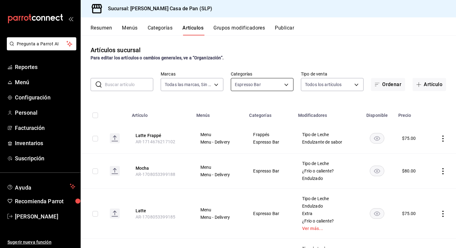
click at [258, 87] on body "Pregunta a Parrot AI Reportes Menú Configuración Personal Facturación Inventari…" at bounding box center [228, 124] width 456 height 248
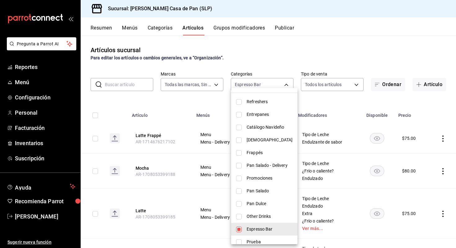
scroll to position [32, 0]
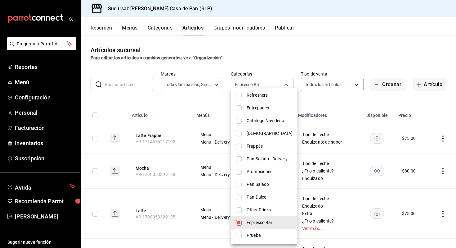
click at [240, 208] on input "checkbox" at bounding box center [239, 210] width 6 height 6
checkbox input "true"
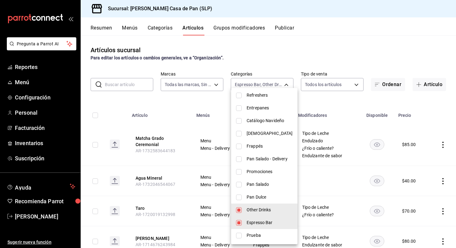
click at [237, 225] on li "Espresso Bar" at bounding box center [264, 222] width 66 height 13
type input "399296ca-7177-4681-bbcd-4fe4700f0fd3"
checkbox input "false"
click at [264, 71] on div at bounding box center [228, 124] width 456 height 248
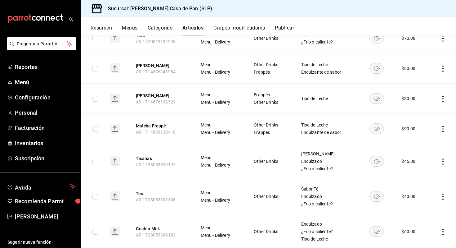
scroll to position [0, 0]
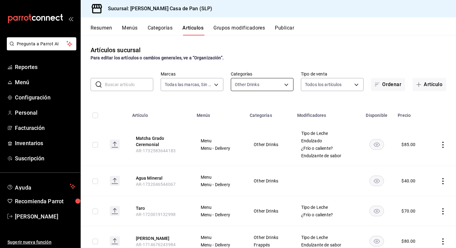
click at [249, 86] on body "Pregunta a Parrot AI Reportes Menú Configuración Personal Facturación Inventari…" at bounding box center [228, 124] width 456 height 248
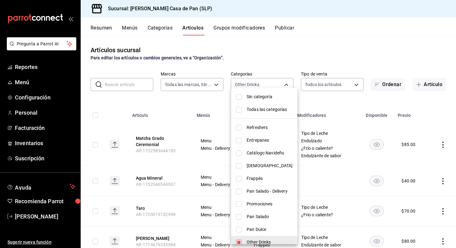
click at [240, 129] on input "checkbox" at bounding box center [239, 128] width 6 height 6
checkbox input "true"
type input "399296ca-7177-4681-bbcd-4fe4700f0fd3,06b0136f-8641-47aa-8c08-d80a07b4aadd"
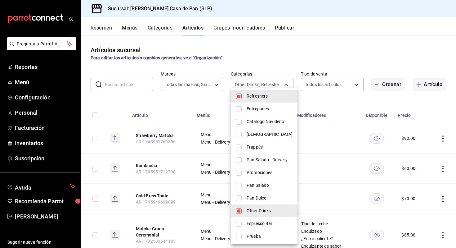
scroll to position [31, 0]
click at [239, 210] on input "checkbox" at bounding box center [239, 211] width 6 height 6
checkbox input "false"
type input "06b0136f-8641-47aa-8c08-d80a07b4aadd"
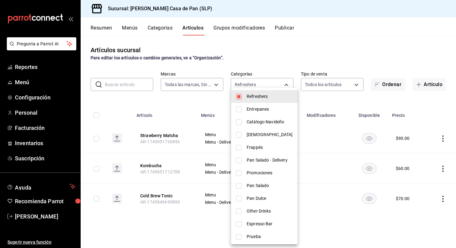
click at [252, 63] on div at bounding box center [228, 124] width 456 height 248
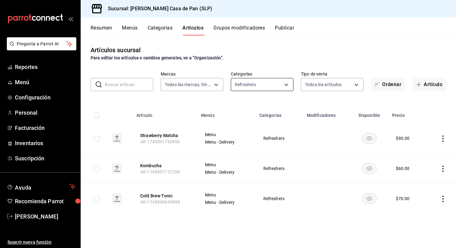
click at [262, 84] on body "Pregunta a Parrot AI Reportes Menú Configuración Personal Facturación Inventari…" at bounding box center [228, 124] width 456 height 248
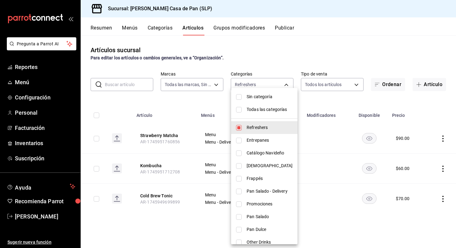
click at [241, 141] on input "checkbox" at bounding box center [239, 140] width 6 height 6
checkbox input "true"
type input "06b0136f-8641-47aa-8c08-d80a07b4aadd,daa6fd0e-b4c6-42d4-8d7e-d97e30ca9cea"
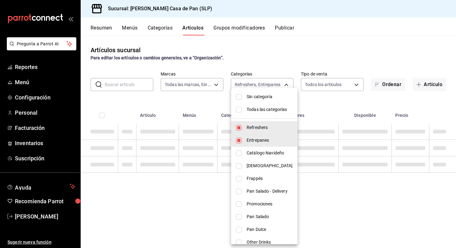
click at [241, 128] on input "checkbox" at bounding box center [239, 128] width 6 height 6
checkbox input "false"
type input "daa6fd0e-b4c6-42d4-8d7e-d97e30ca9cea"
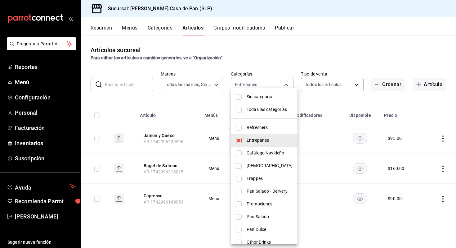
click at [282, 58] on div at bounding box center [228, 124] width 456 height 248
